Goal: Information Seeking & Learning: Learn about a topic

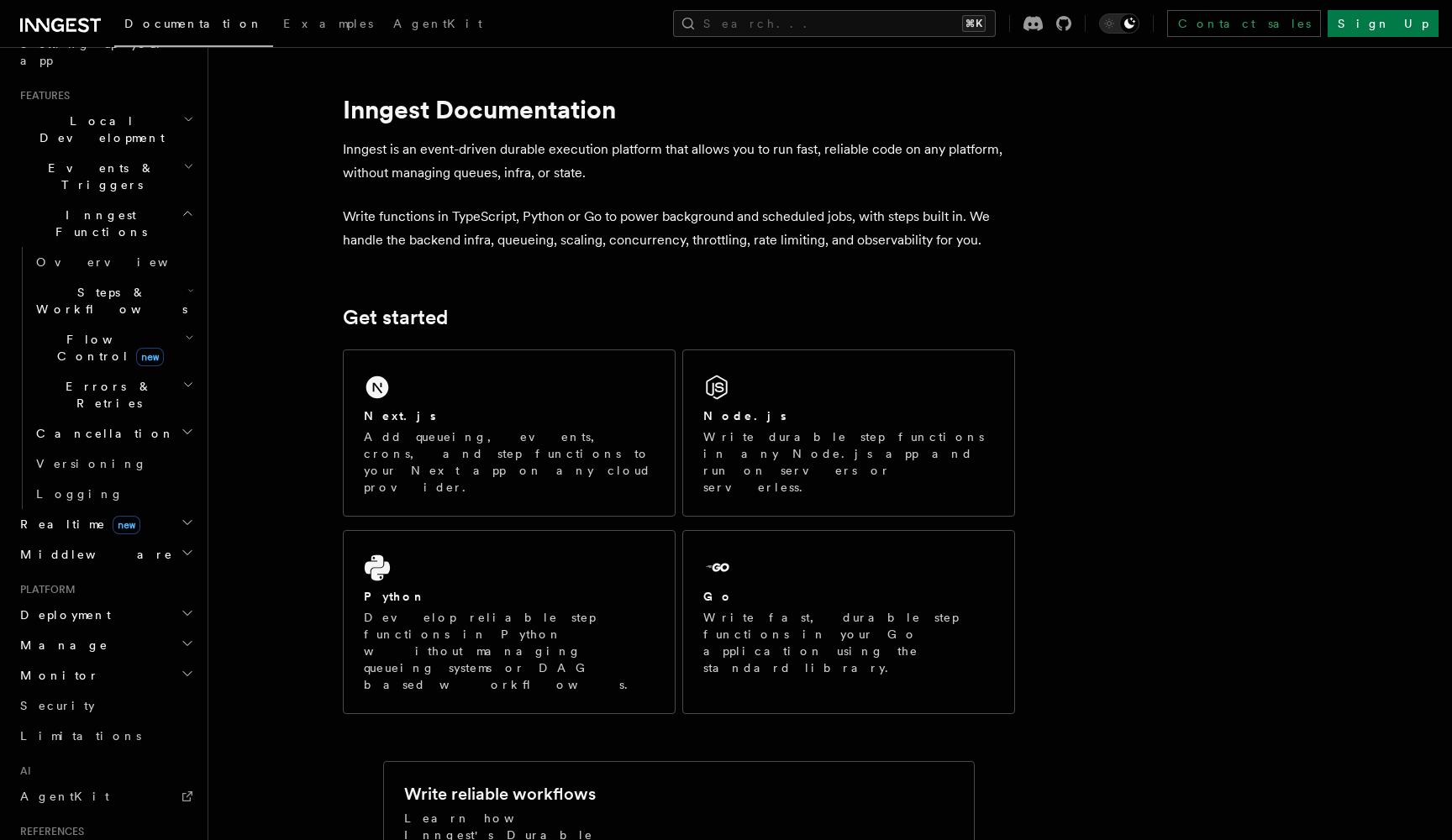
scroll to position [489, 0]
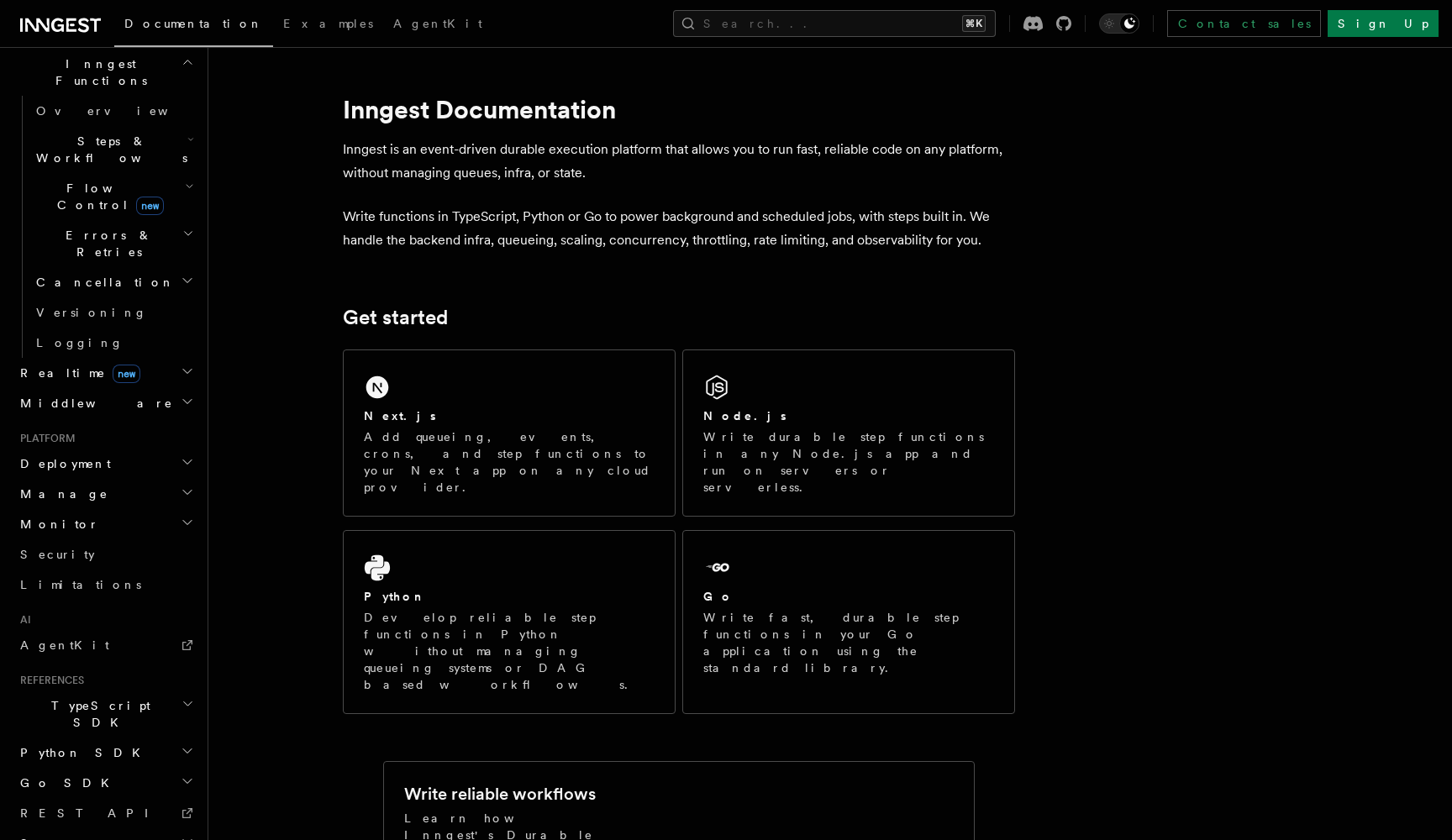
click at [97, 767] on h2 "Go SDK" at bounding box center [105, 782] width 184 height 30
click at [77, 834] on span "Migrations" at bounding box center [90, 843] width 122 height 17
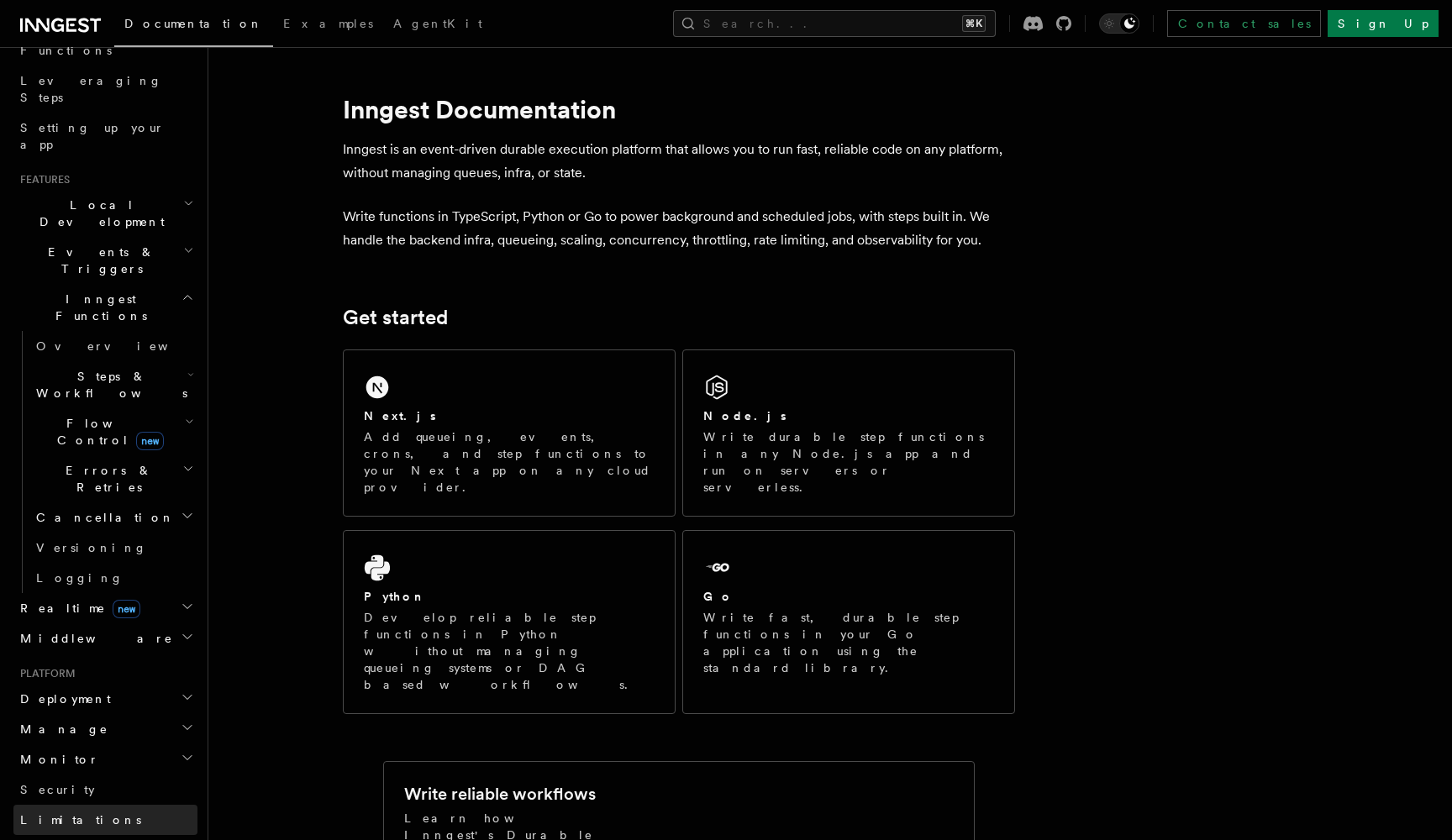
scroll to position [249, 0]
click at [70, 343] on span "Overview" at bounding box center [123, 349] width 173 height 14
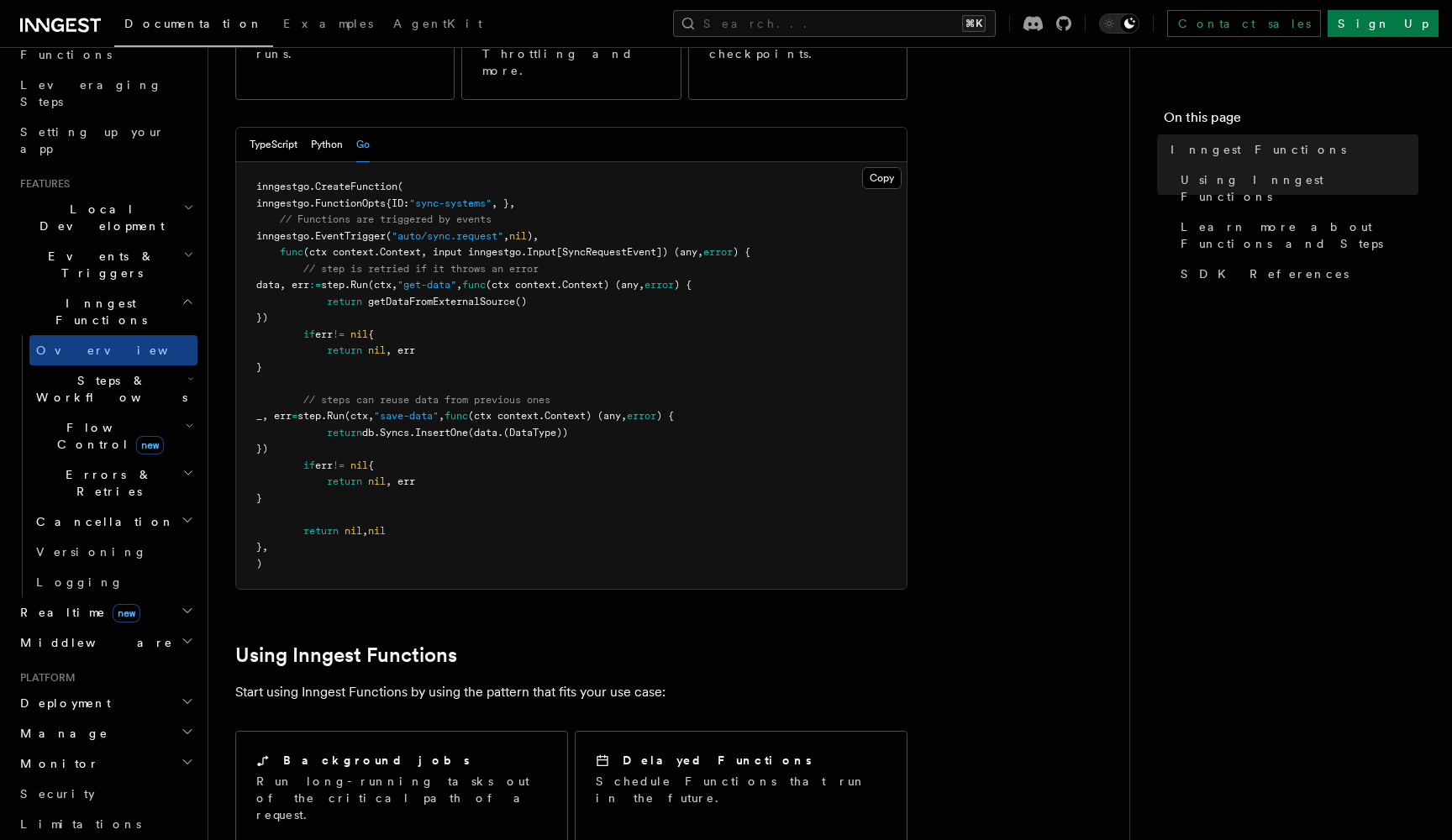
scroll to position [349, 0]
click at [152, 365] on h2 "Steps & Workflows" at bounding box center [113, 388] width 168 height 47
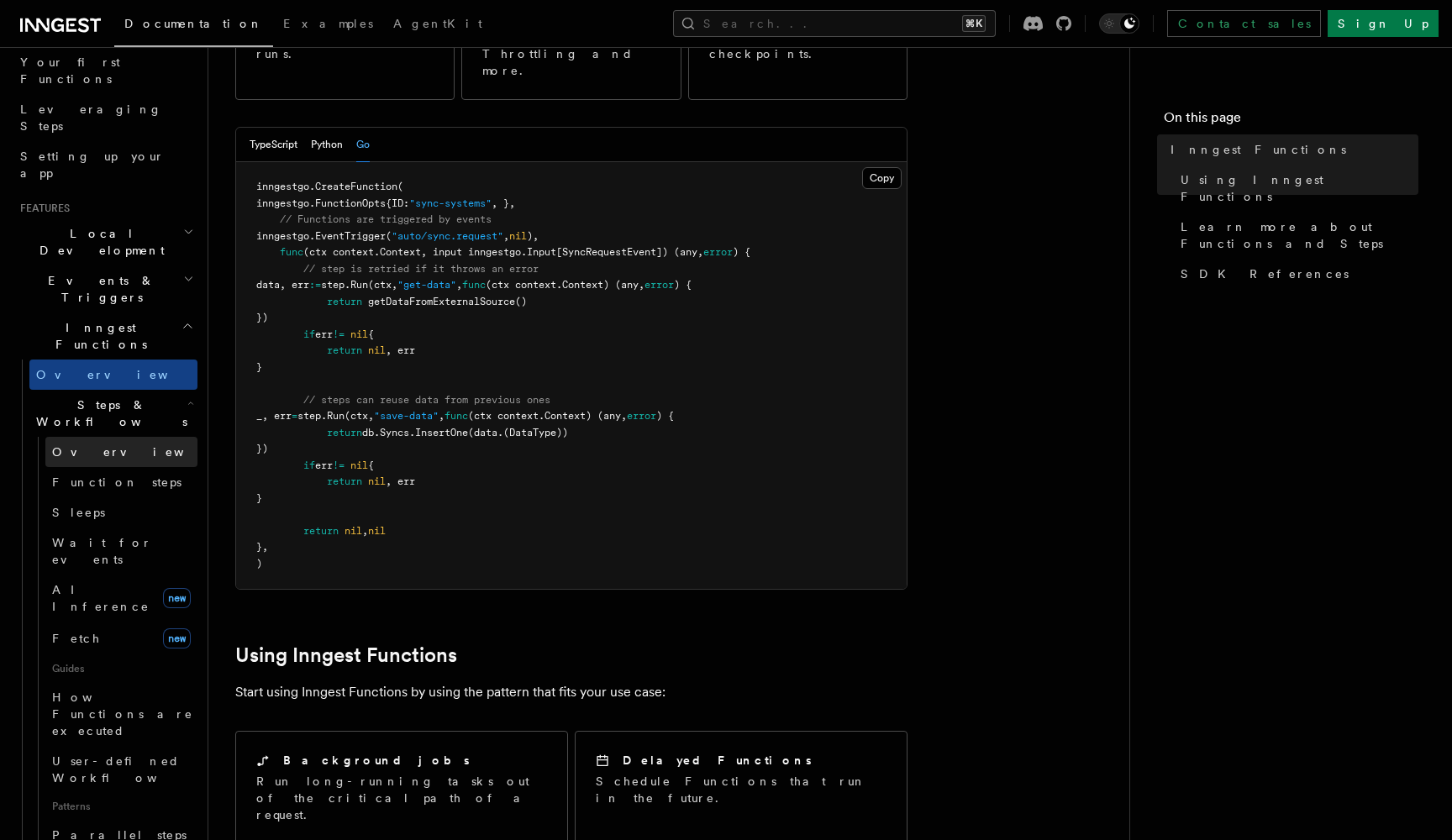
scroll to position [219, 0]
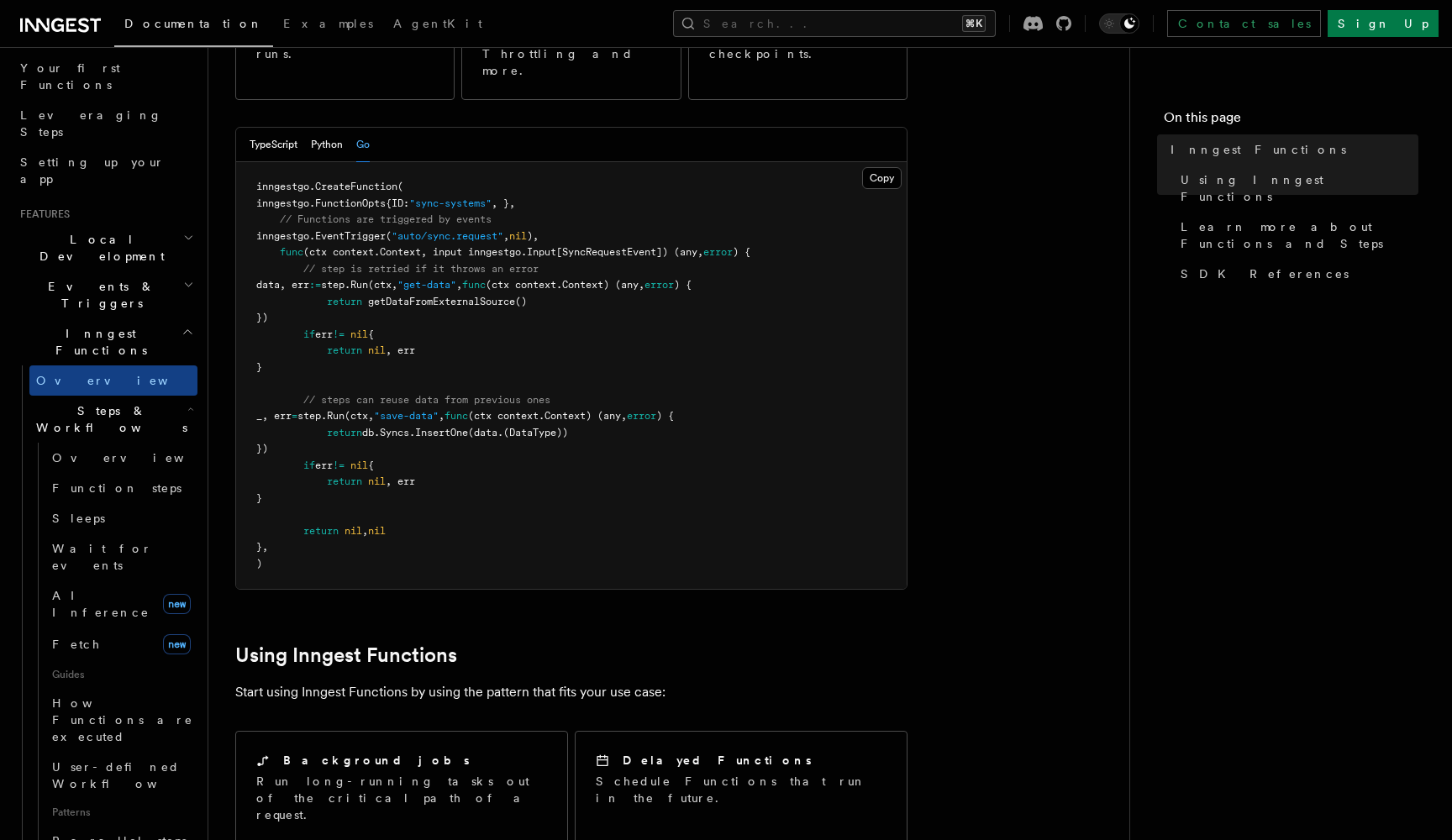
click at [118, 271] on h2 "Events & Triggers" at bounding box center [105, 294] width 184 height 47
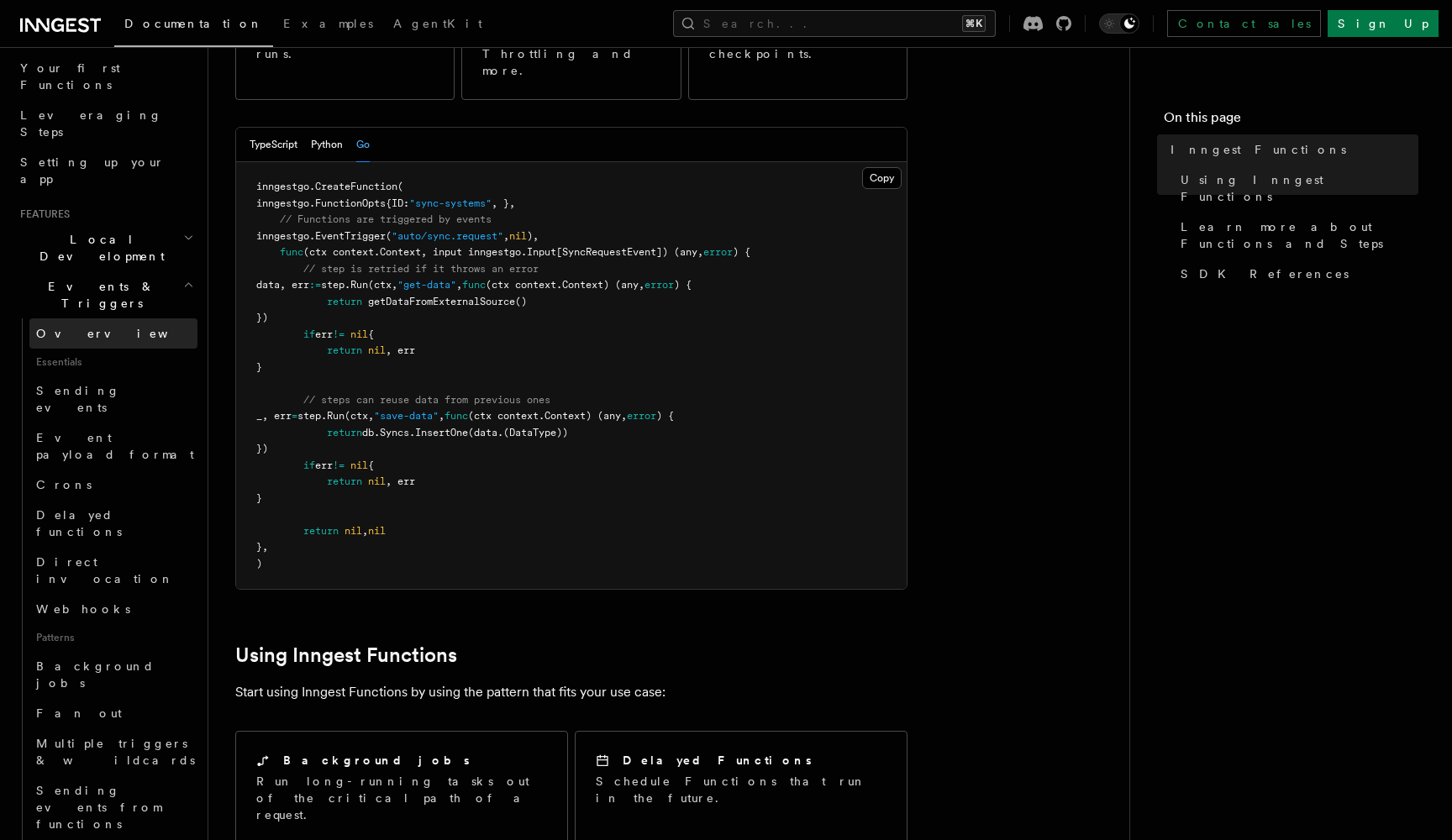
click at [100, 318] on link "Overview" at bounding box center [113, 333] width 168 height 30
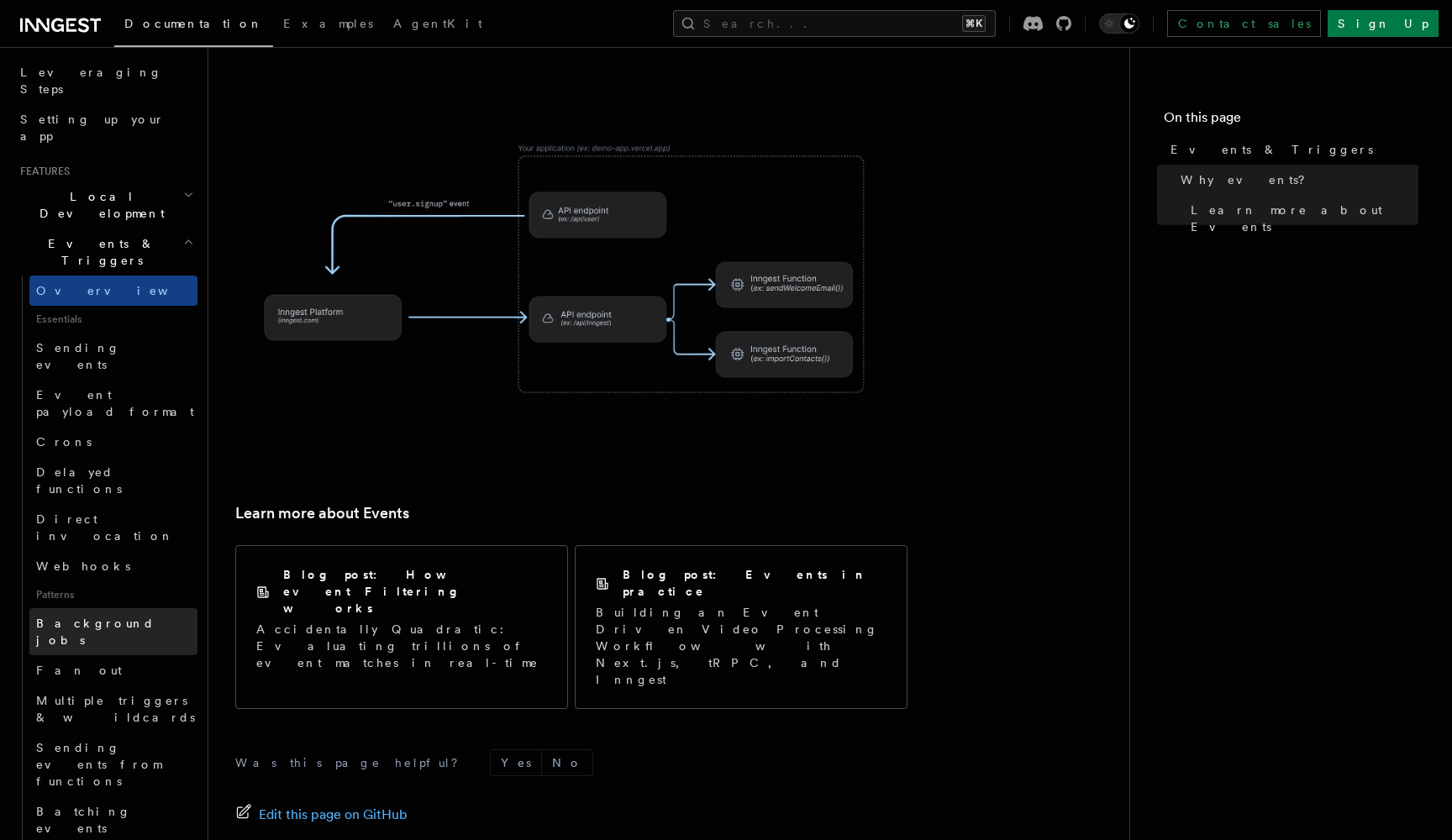
scroll to position [264, 0]
click at [122, 615] on span "Background jobs" at bounding box center [95, 630] width 118 height 30
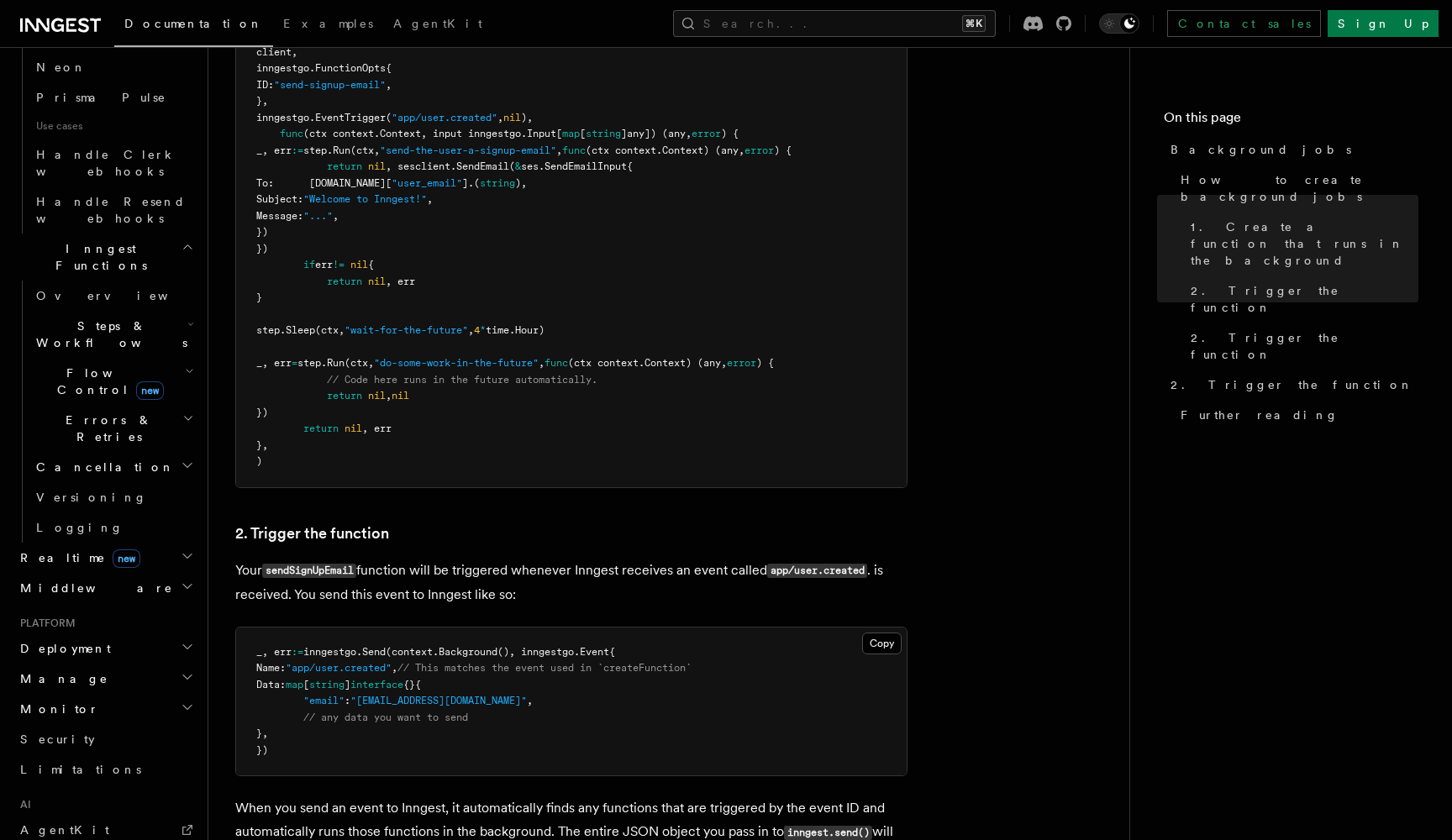
scroll to position [1125, 0]
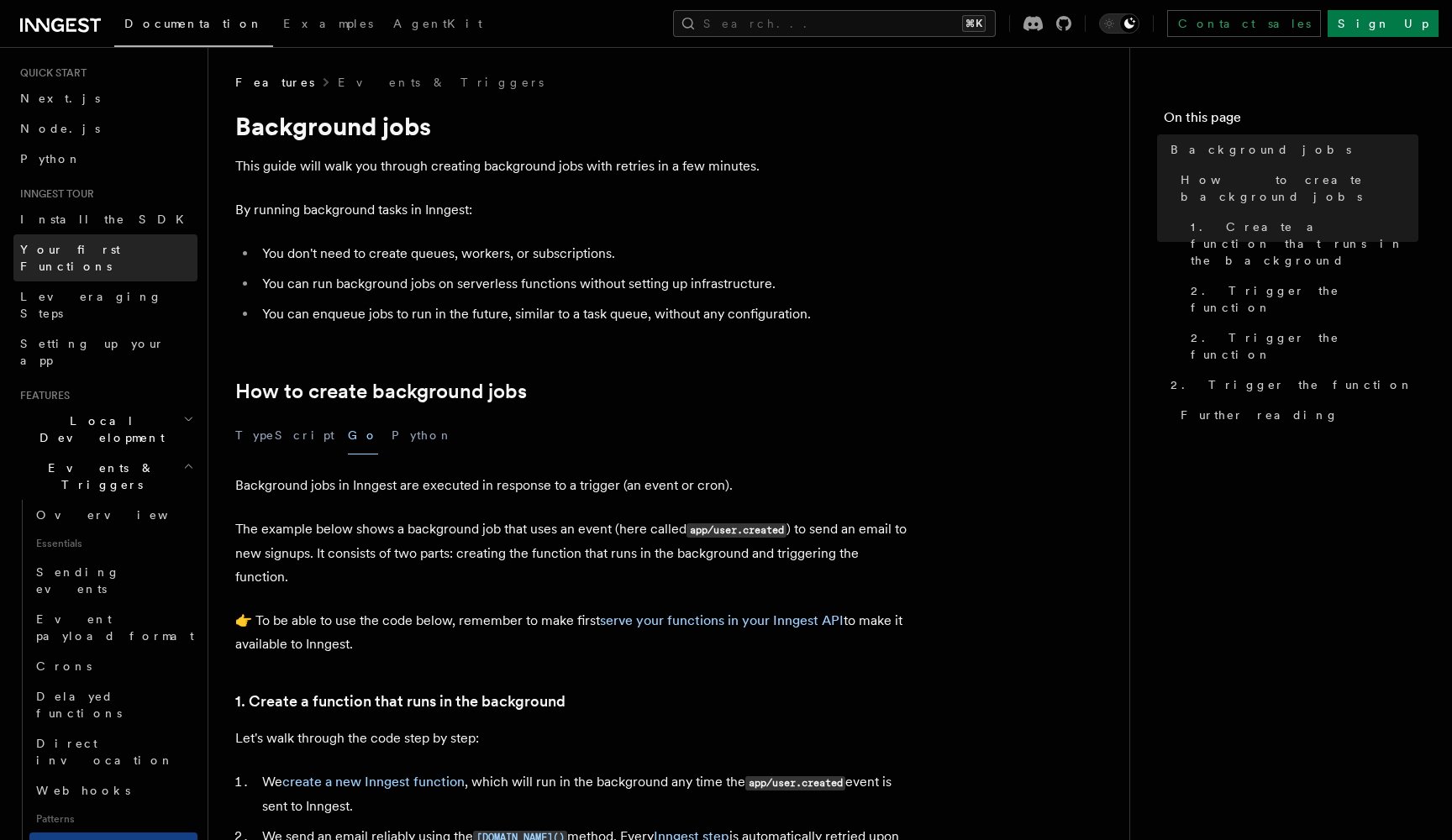
scroll to position [0, 0]
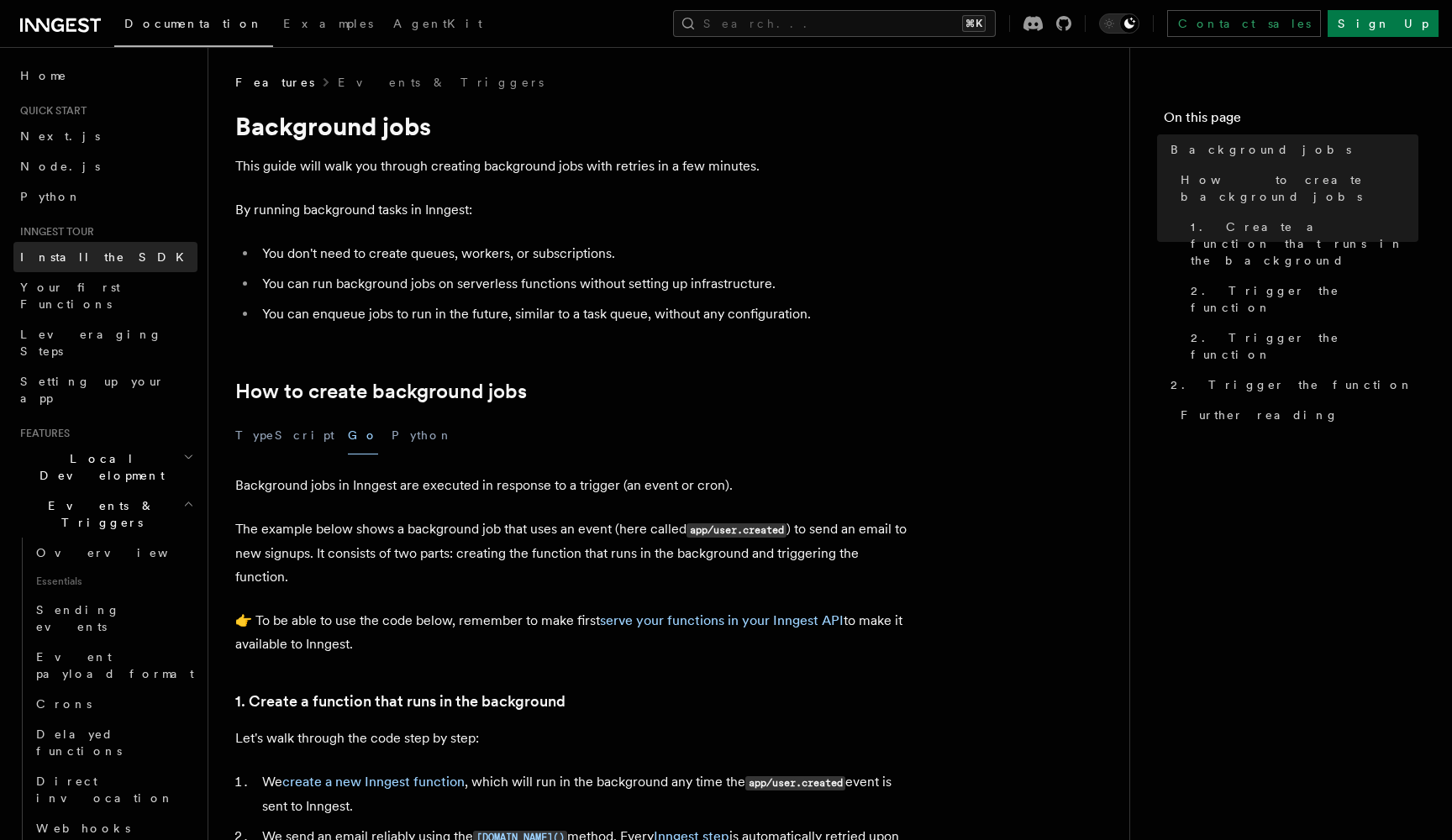
click at [93, 258] on span "Install the SDK" at bounding box center [107, 256] width 174 height 14
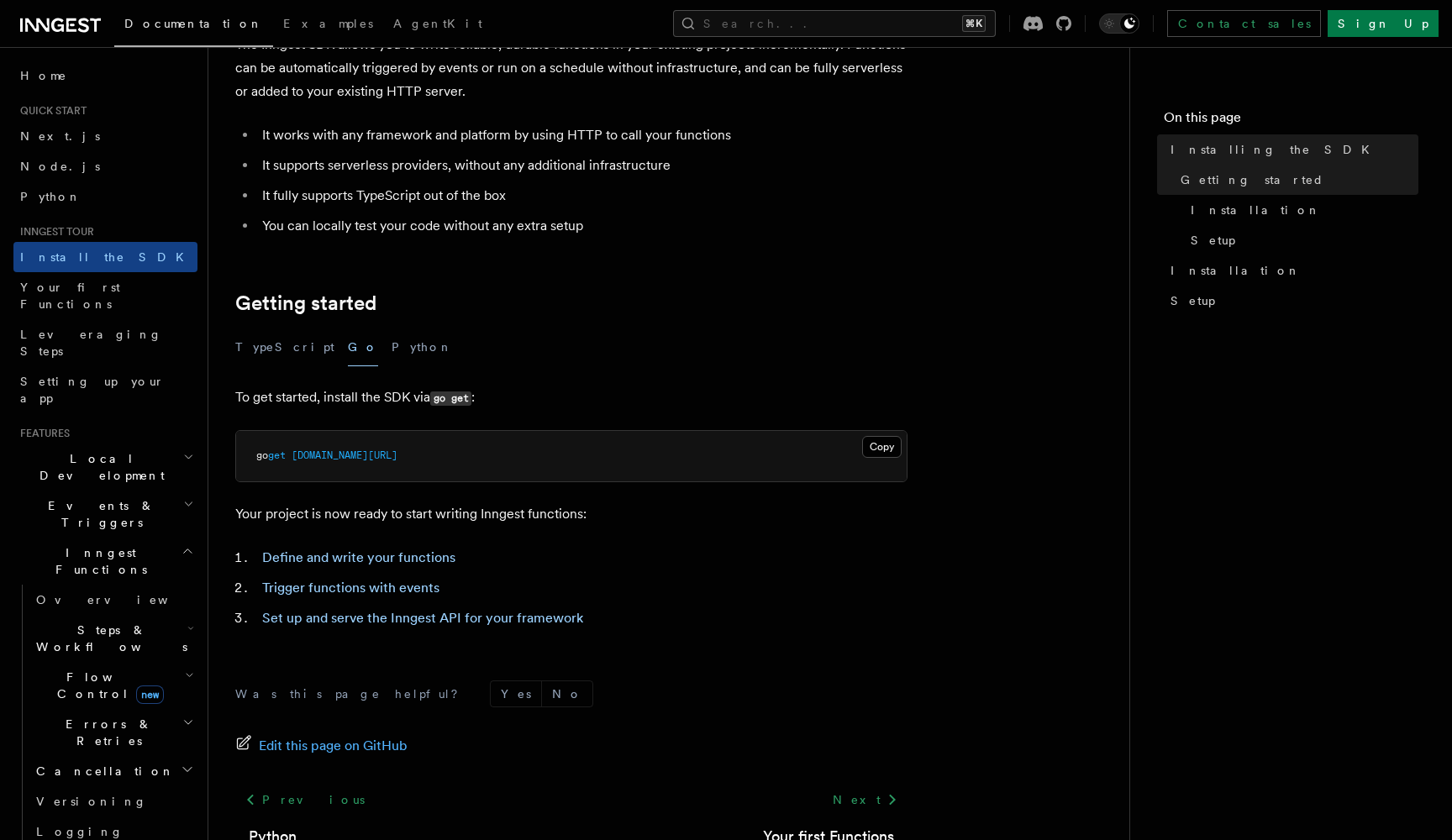
scroll to position [127, 0]
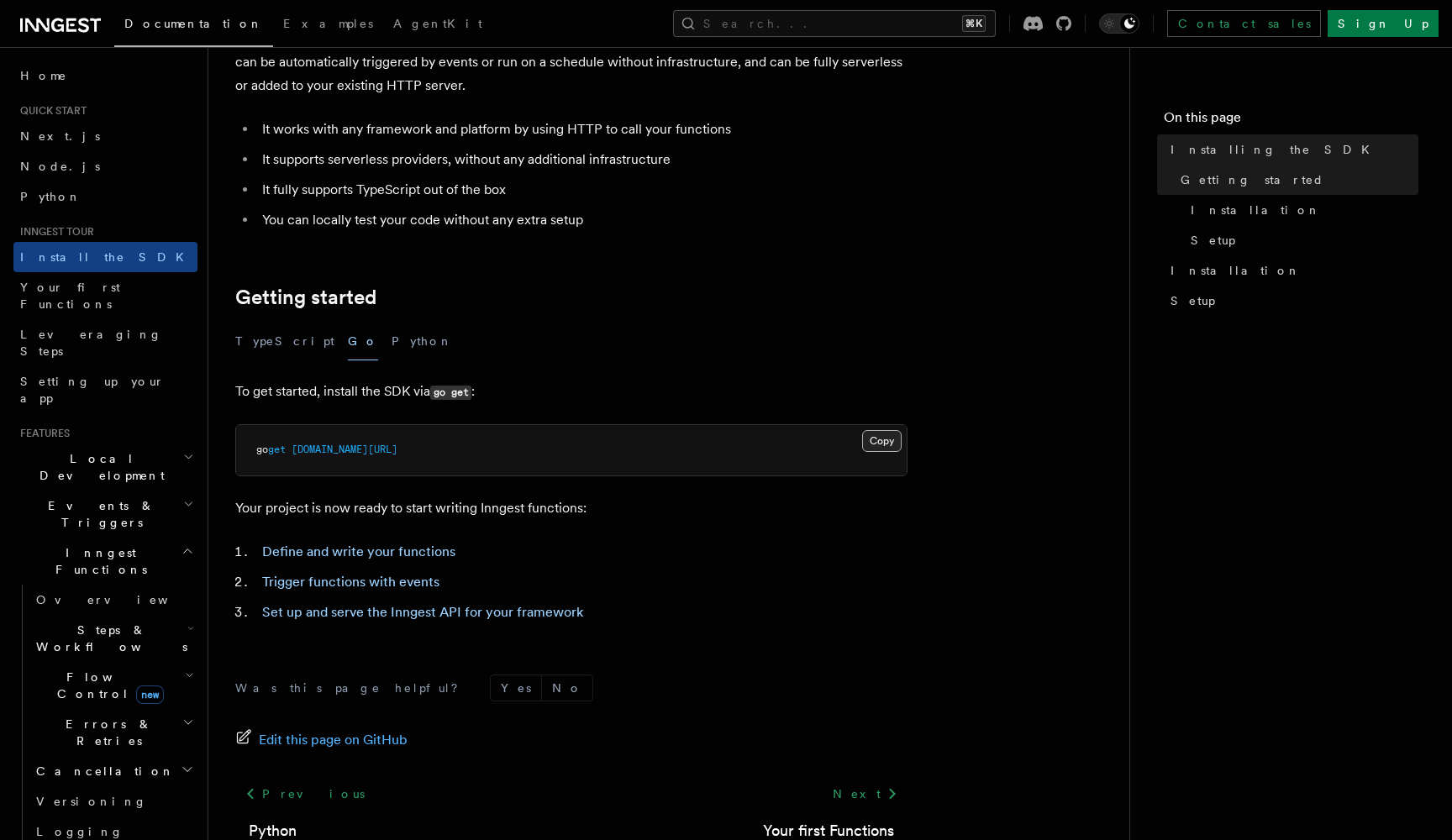
click at [896, 445] on button "Copy Copied" at bounding box center [881, 441] width 40 height 22
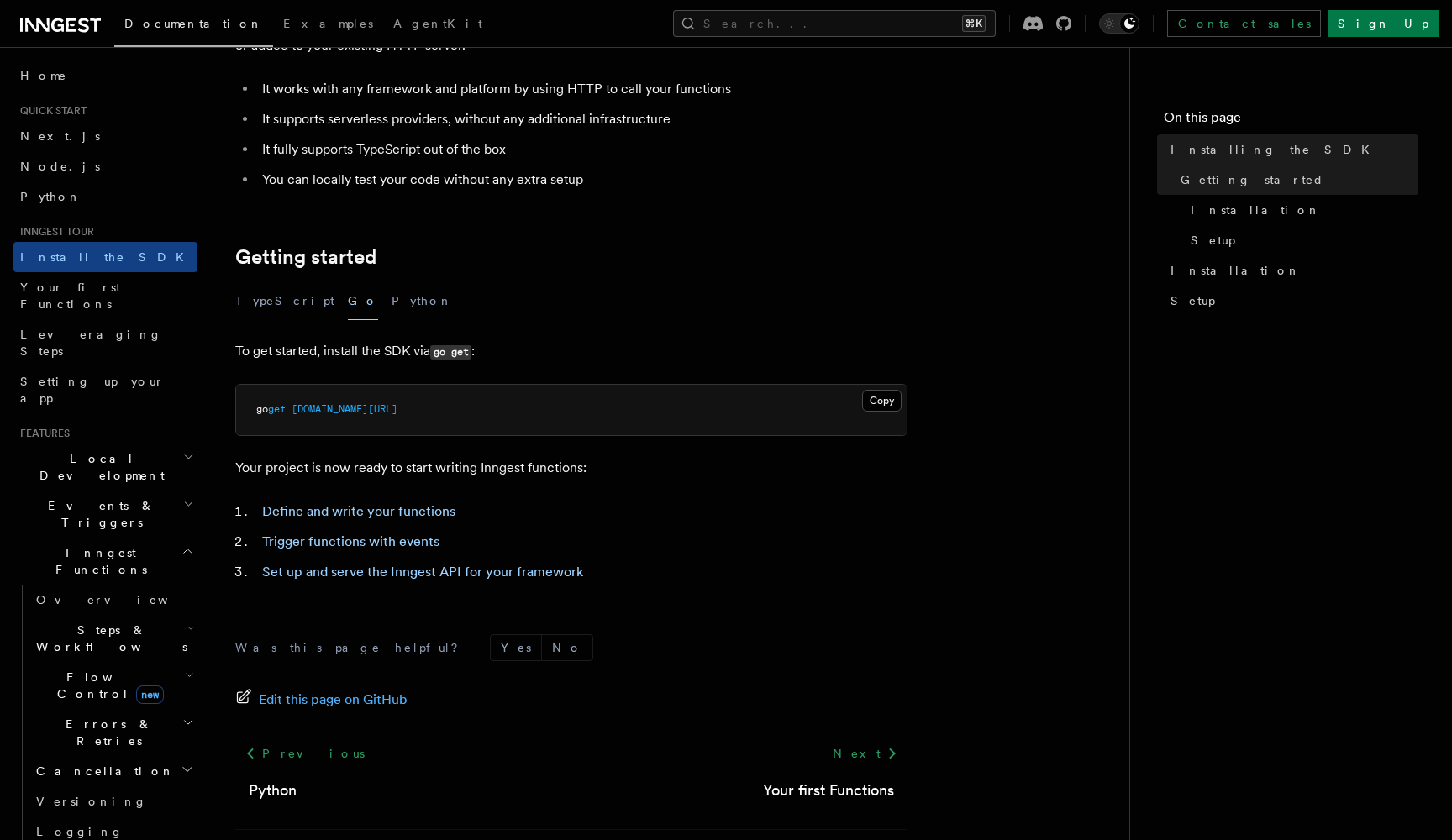
scroll to position [169, 0]
click at [397, 507] on link "Define and write your functions" at bounding box center [358, 510] width 193 height 16
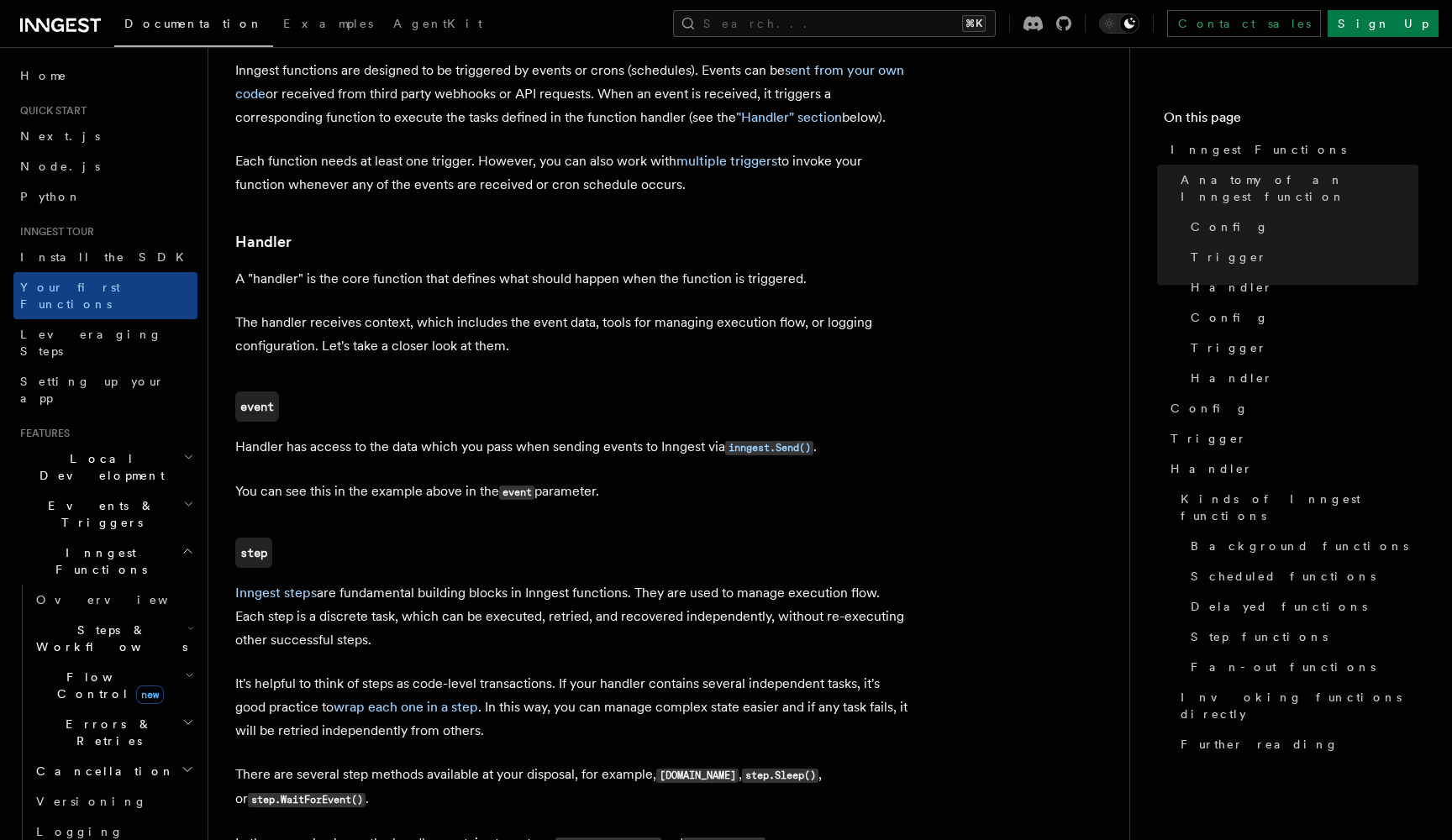
scroll to position [2355, 0]
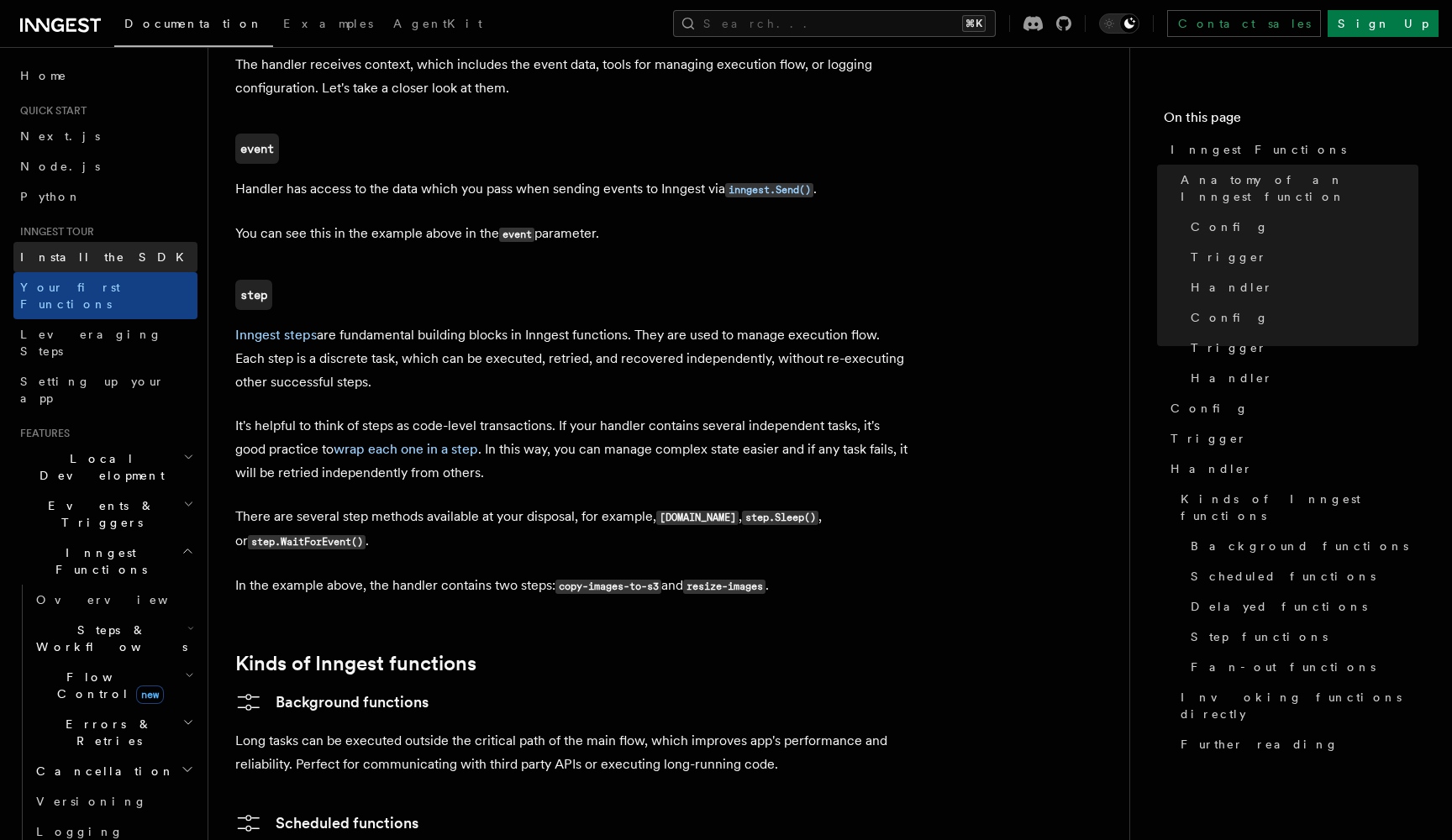
click at [102, 255] on link "Install the SDK" at bounding box center [105, 256] width 184 height 30
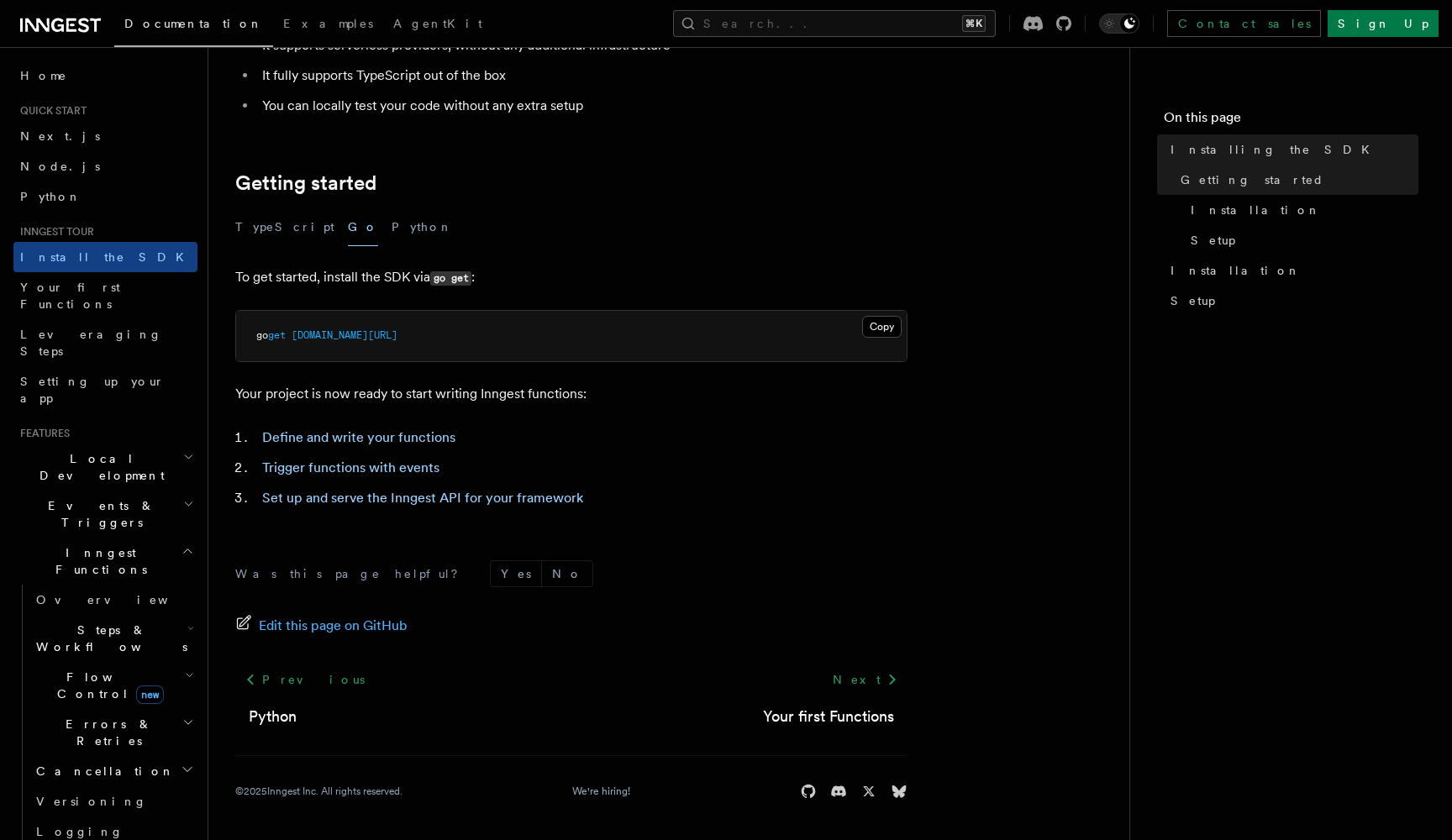
scroll to position [241, 0]
click at [388, 497] on link "Set up and serve the Inngest API for your framework" at bounding box center [423, 498] width 321 height 16
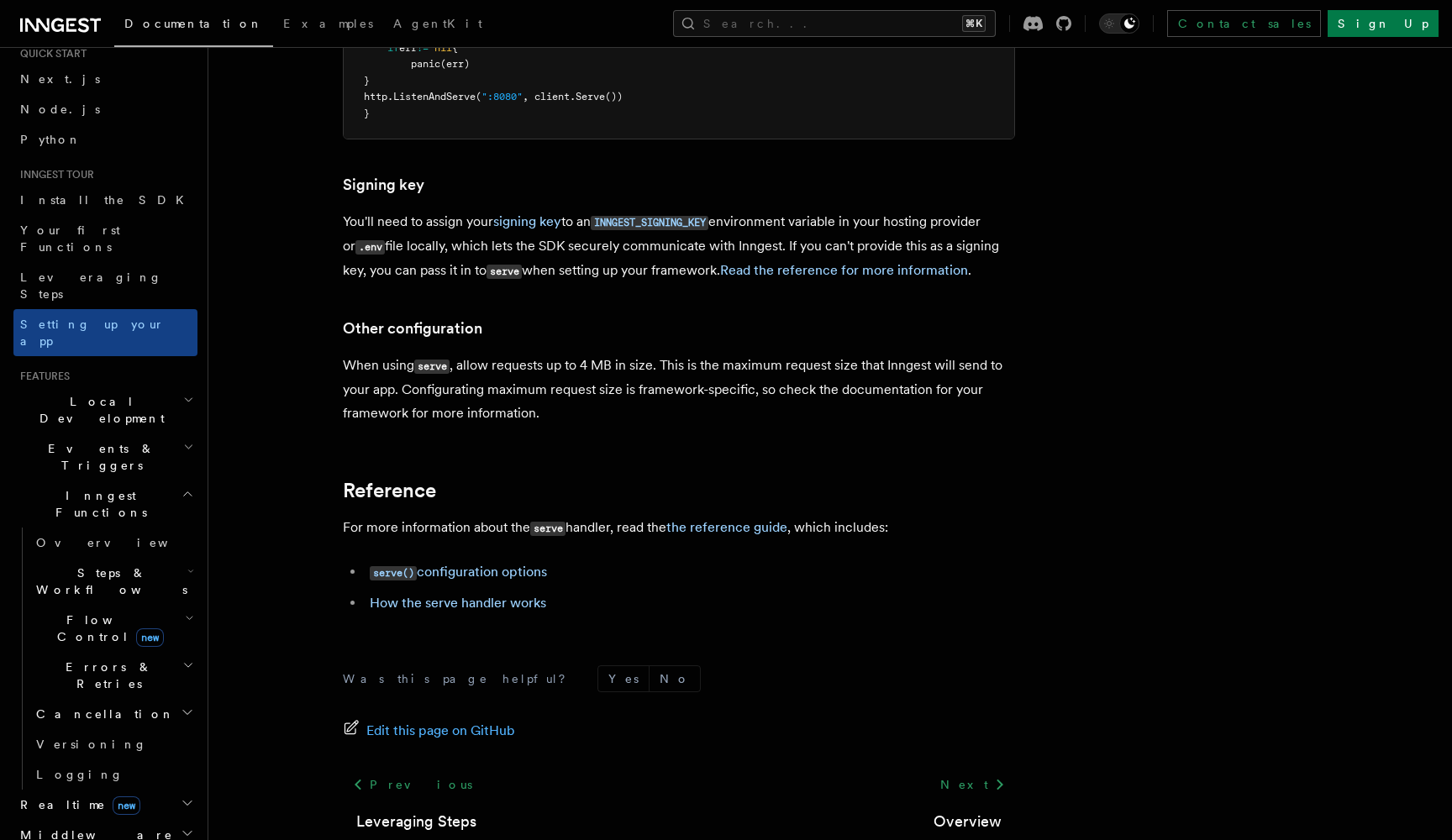
scroll to position [77, 0]
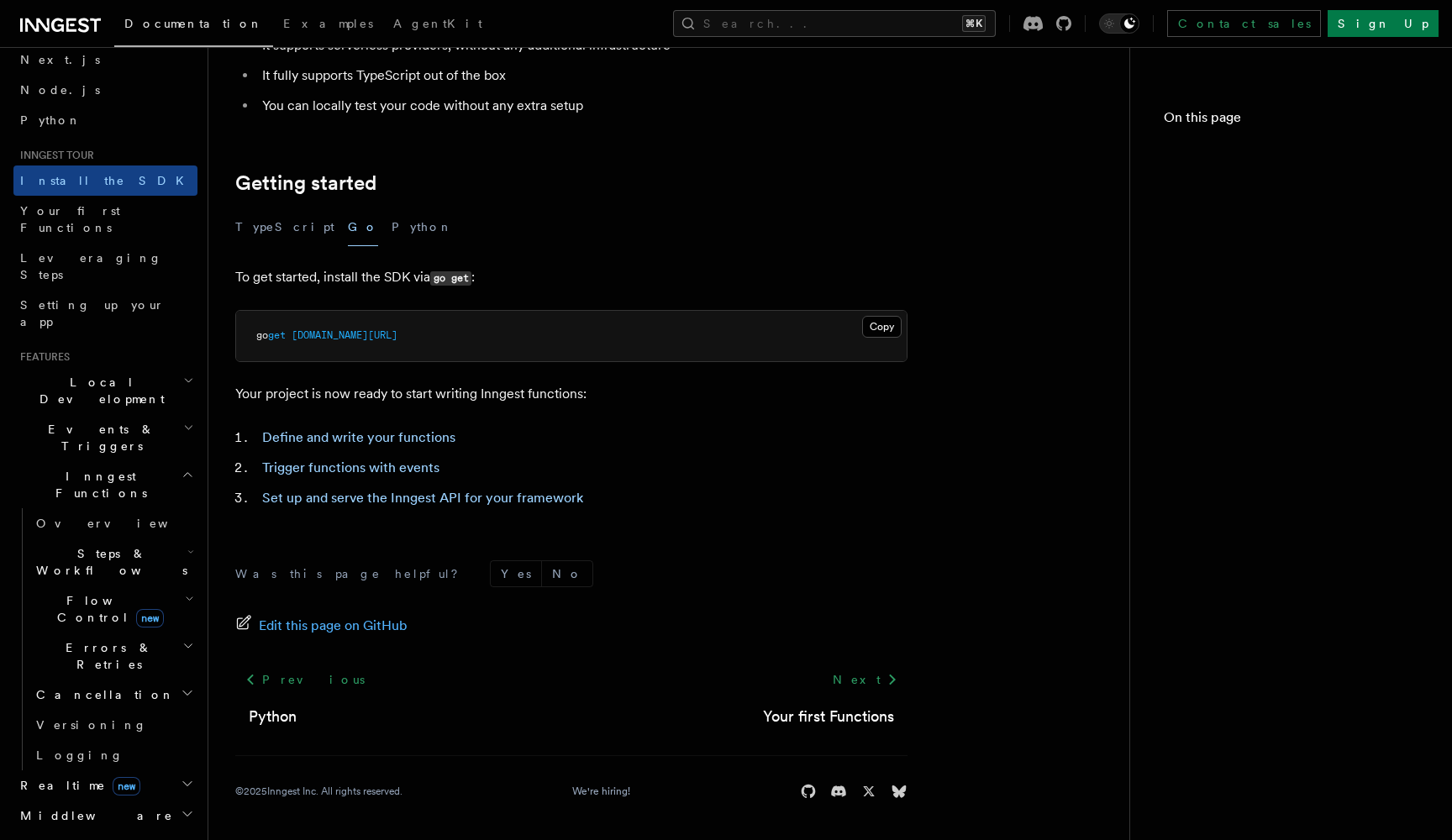
scroll to position [241, 0]
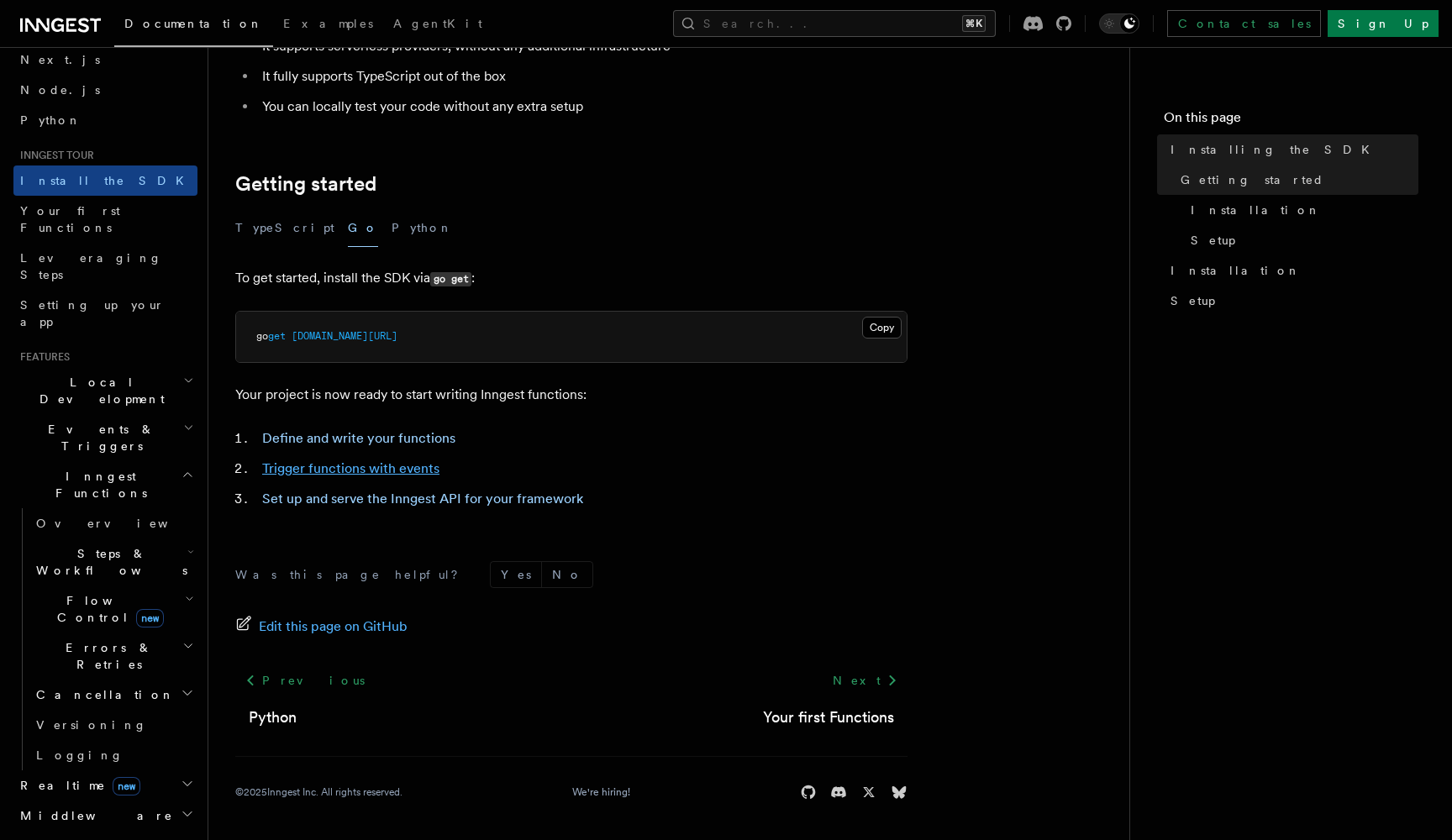
click at [352, 467] on link "Trigger functions with events" at bounding box center [351, 467] width 177 height 16
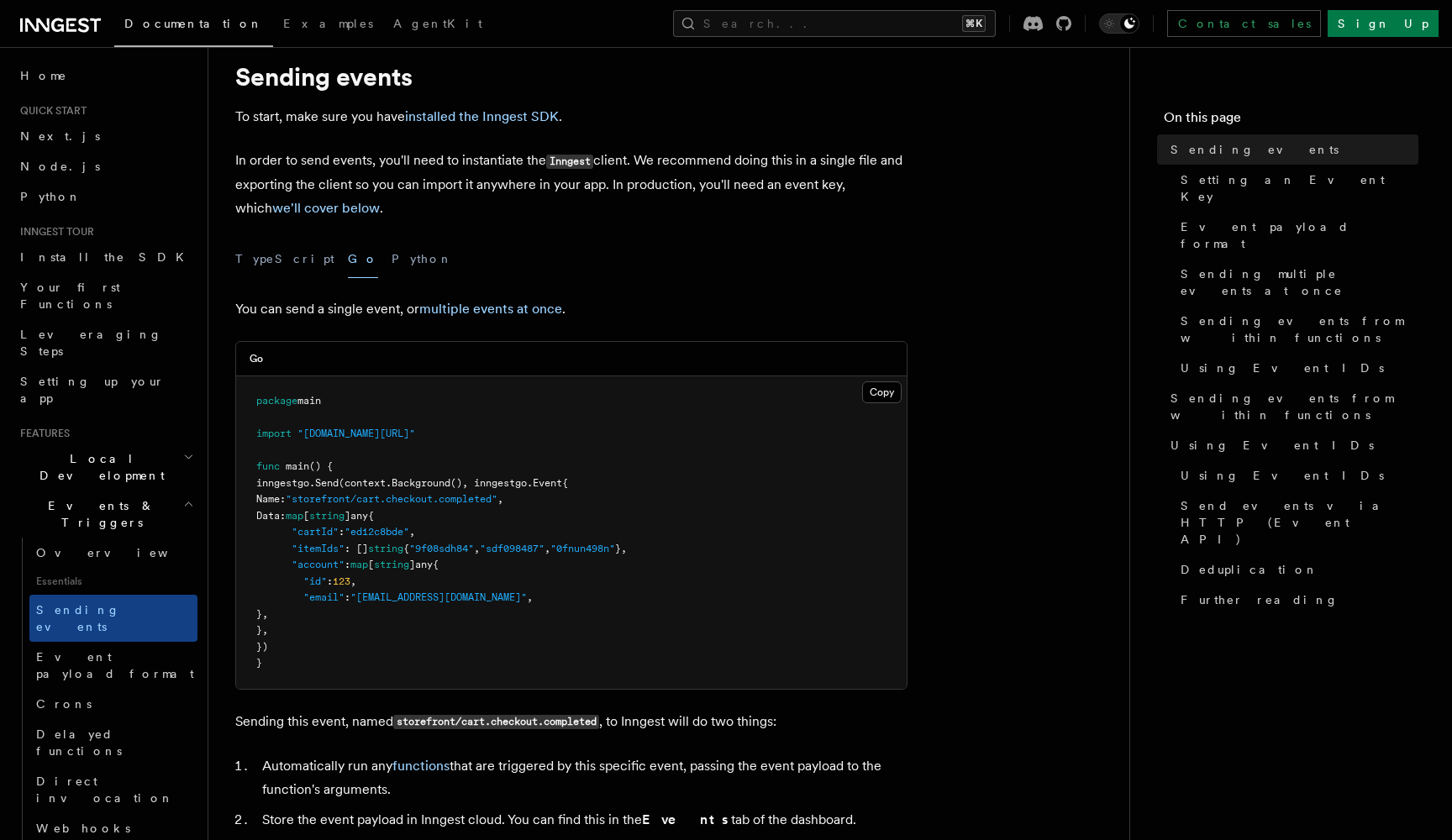
scroll to position [51, 0]
